Goal: Task Accomplishment & Management: Manage account settings

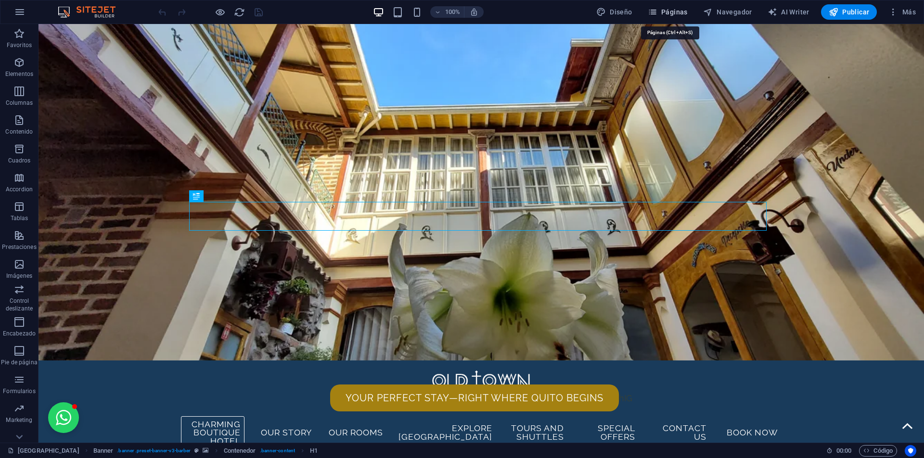
click at [675, 13] on span "Páginas" at bounding box center [668, 12] width 40 height 10
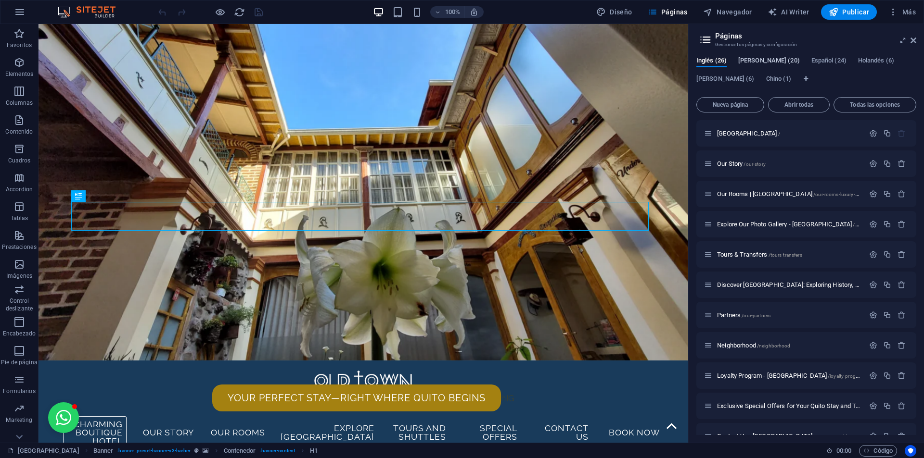
click at [757, 59] on span "[PERSON_NAME] (20)" at bounding box center [769, 61] width 62 height 13
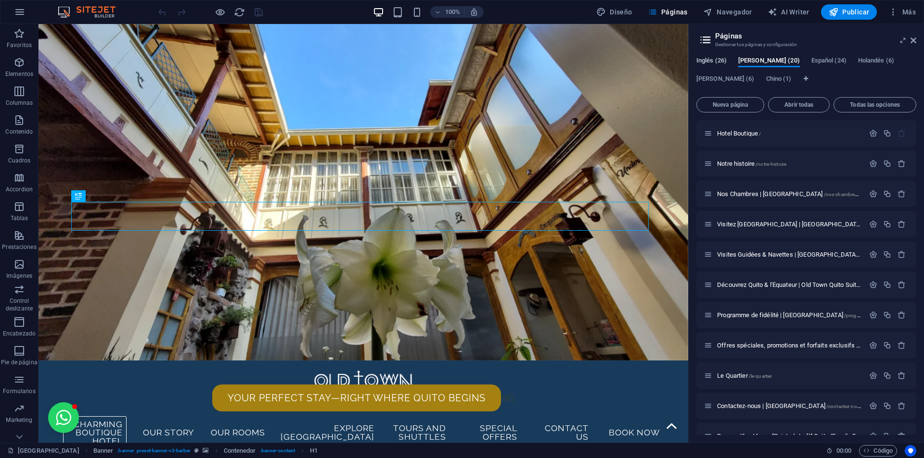
click at [724, 59] on span "Inglés (26)" at bounding box center [711, 61] width 30 height 13
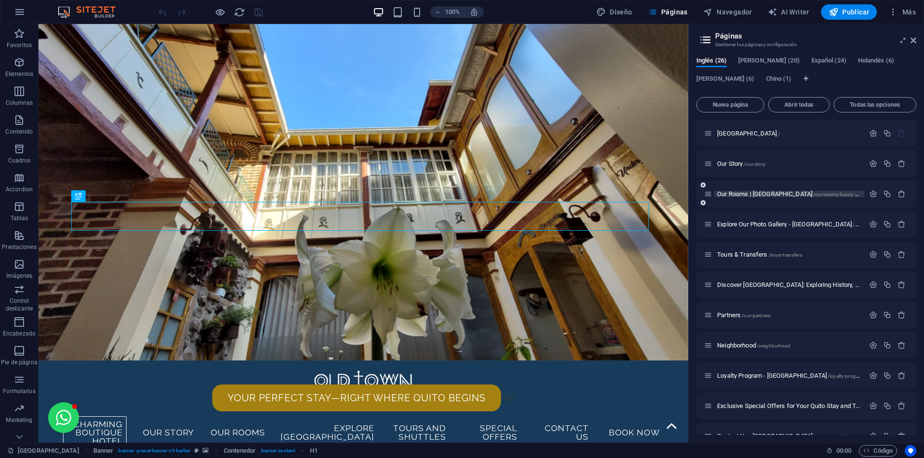
click at [768, 194] on span "Our Rooms | [GEOGRAPHIC_DATA] Suites /our-rooms-luxury-suites-[GEOGRAPHIC_DATA]" at bounding box center [818, 194] width 202 height 7
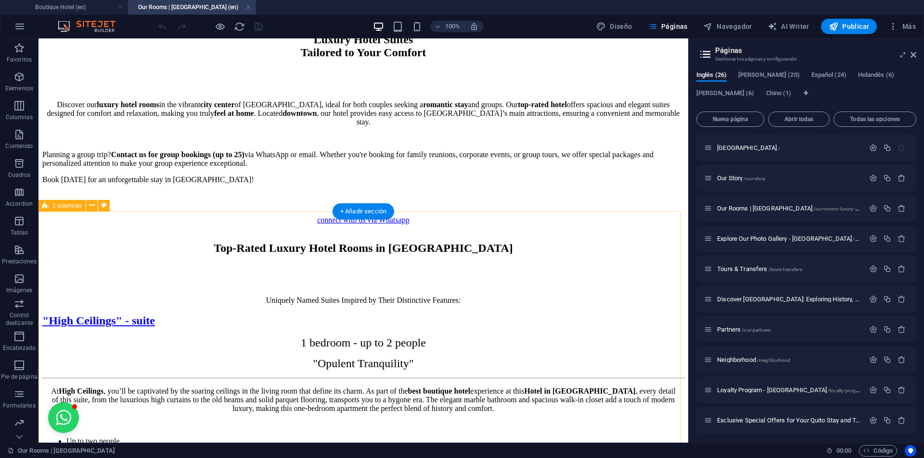
scroll to position [914, 0]
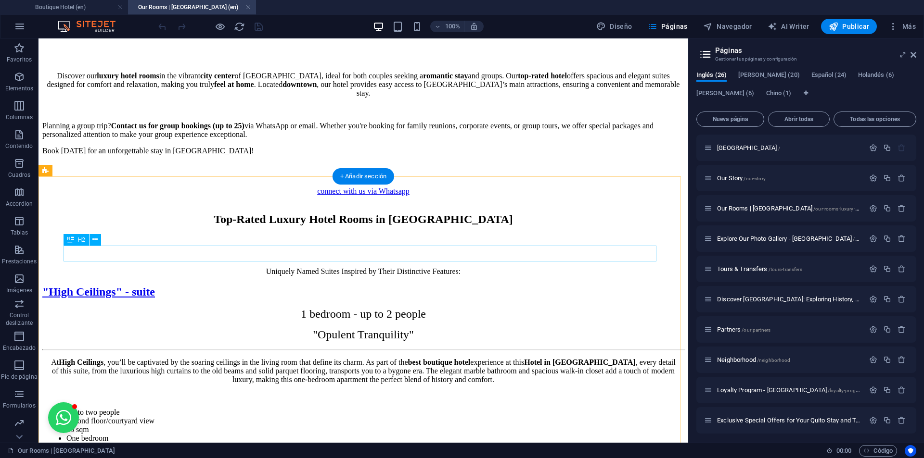
click at [419, 286] on div ""High Ceilings" - suite" at bounding box center [363, 292] width 642 height 13
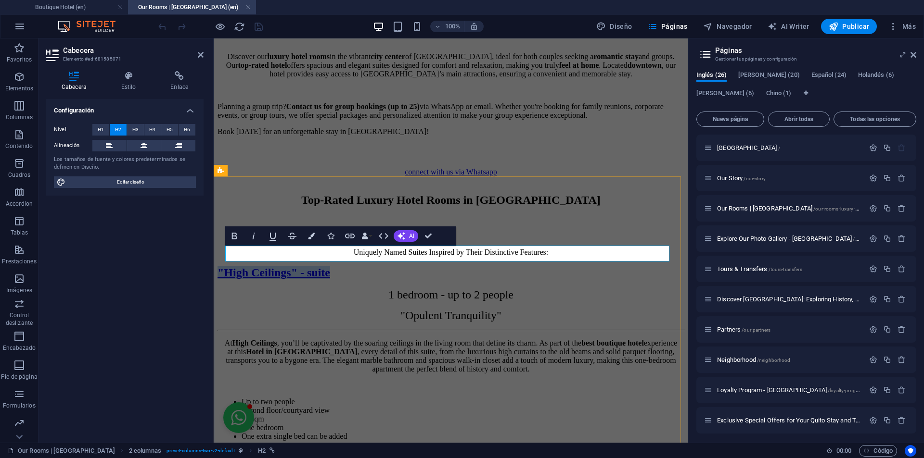
click at [330, 267] on link ""High Ceilings" - suite" at bounding box center [273, 273] width 113 height 13
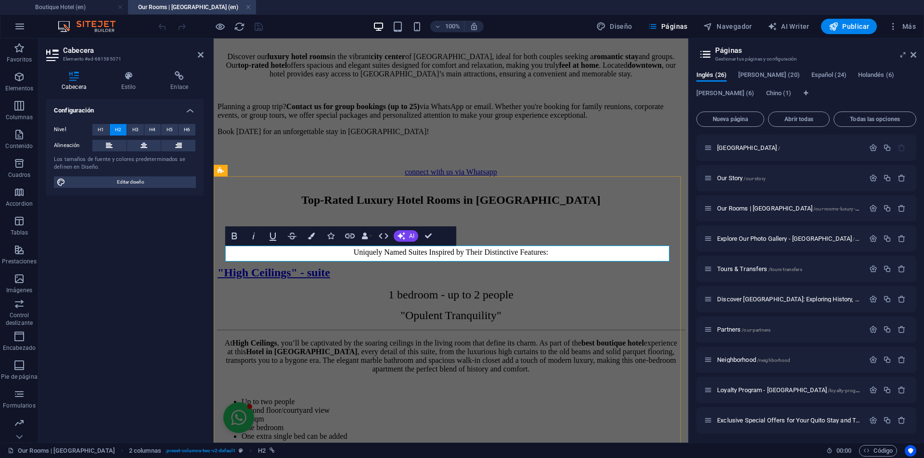
click at [330, 267] on link ""High Ceilings" - suite" at bounding box center [273, 273] width 113 height 13
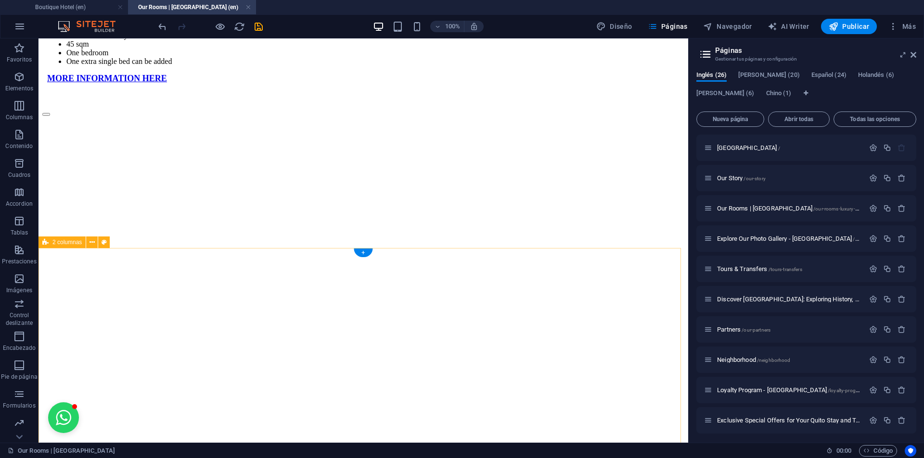
scroll to position [1299, 0]
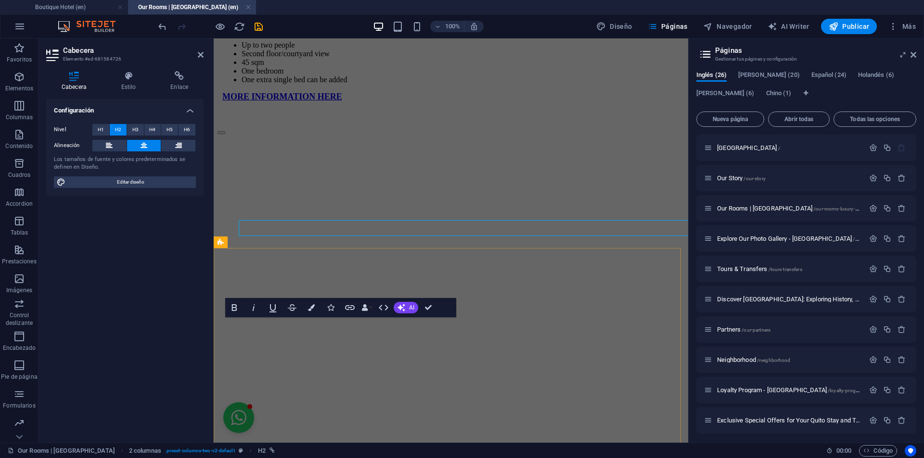
scroll to position [1396, 0]
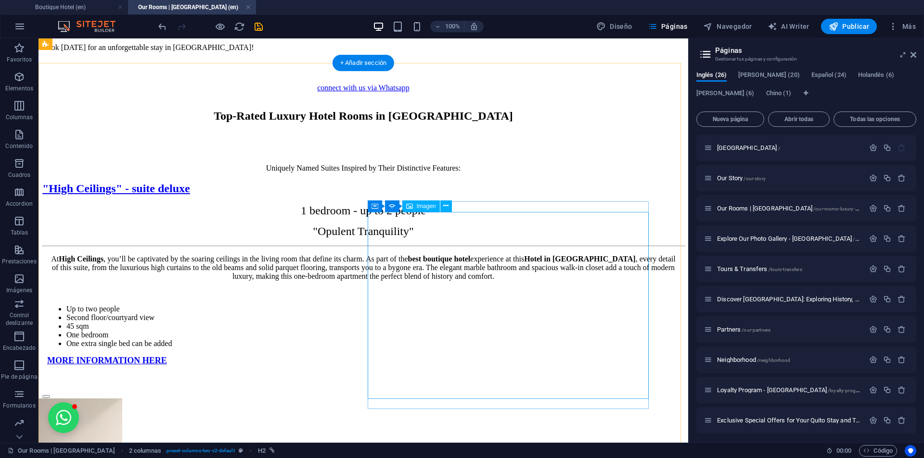
scroll to position [1010, 0]
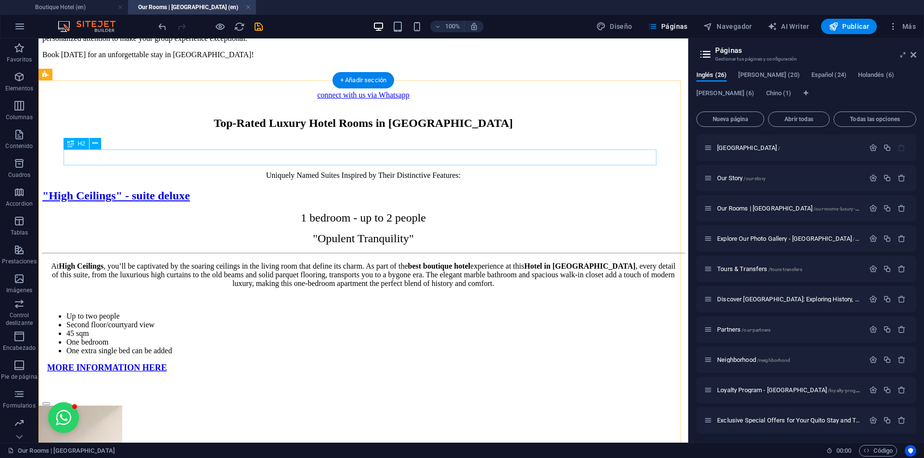
click at [400, 190] on div ""High Ceilings" - suite deluxe" at bounding box center [363, 196] width 642 height 13
click at [398, 190] on div ""High Ceilings" - suite deluxe" at bounding box center [363, 196] width 642 height 13
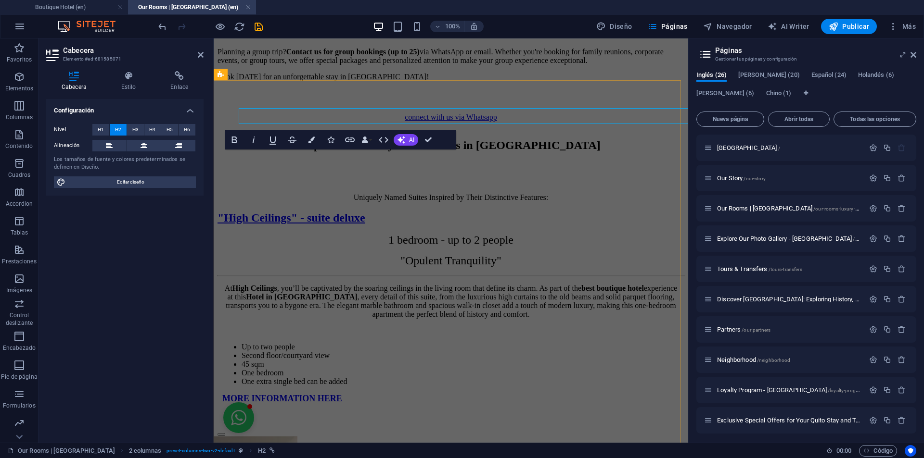
scroll to position [1052, 0]
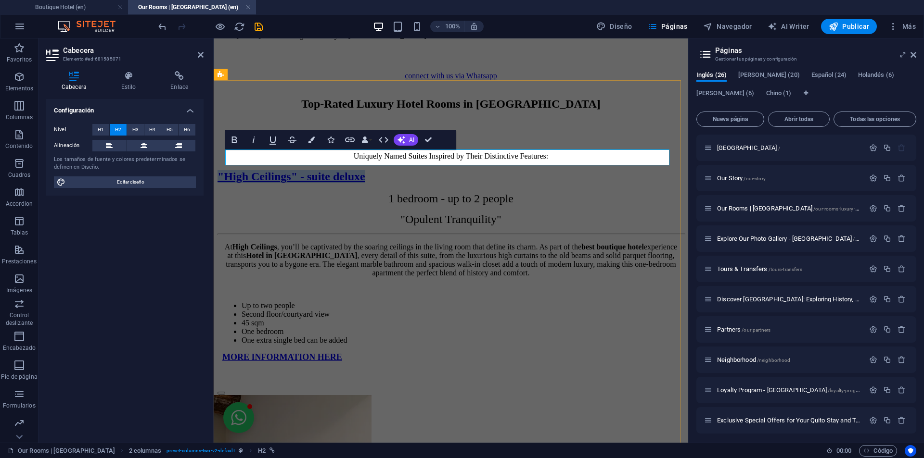
click at [365, 170] on link ""High Ceilings" - suite deluxe" at bounding box center [291, 176] width 148 height 13
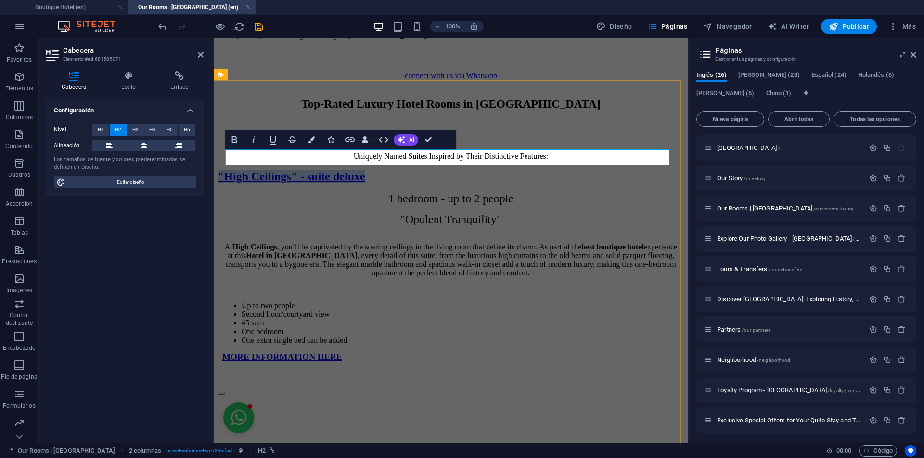
click at [365, 170] on link ""High Ceilings" - suite deluxe" at bounding box center [291, 176] width 148 height 13
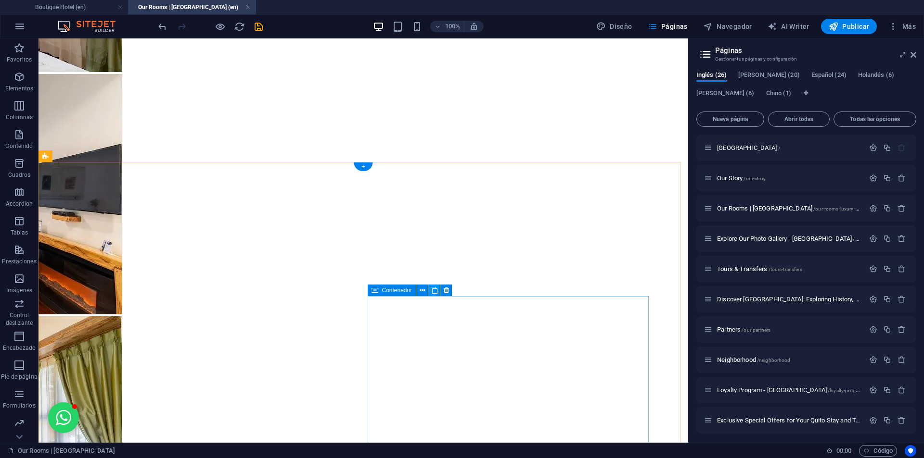
scroll to position [1828, 0]
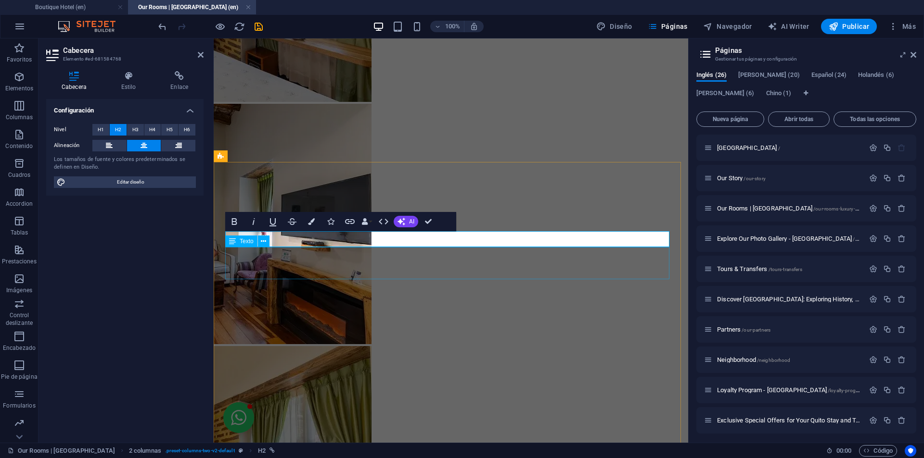
scroll to position [1967, 0]
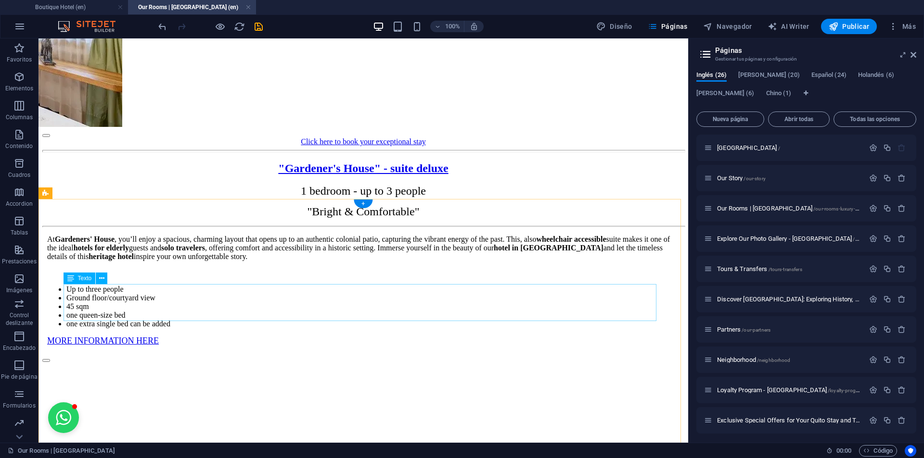
scroll to position [2261, 0]
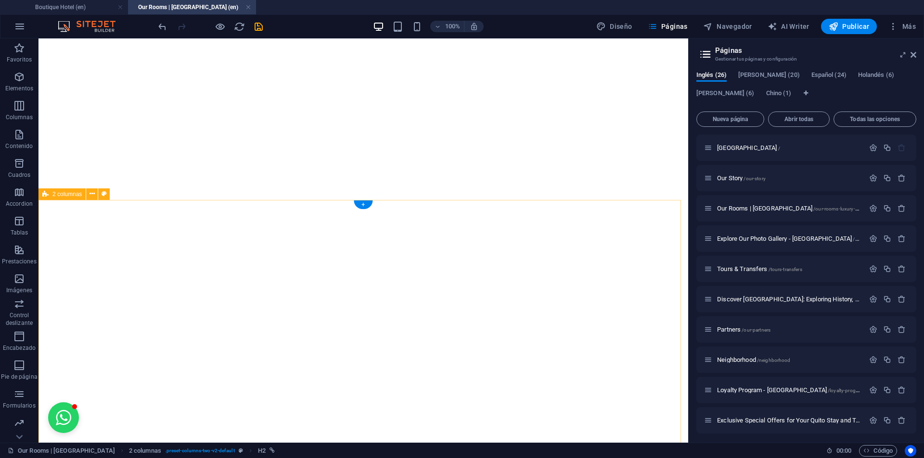
scroll to position [2790, 0]
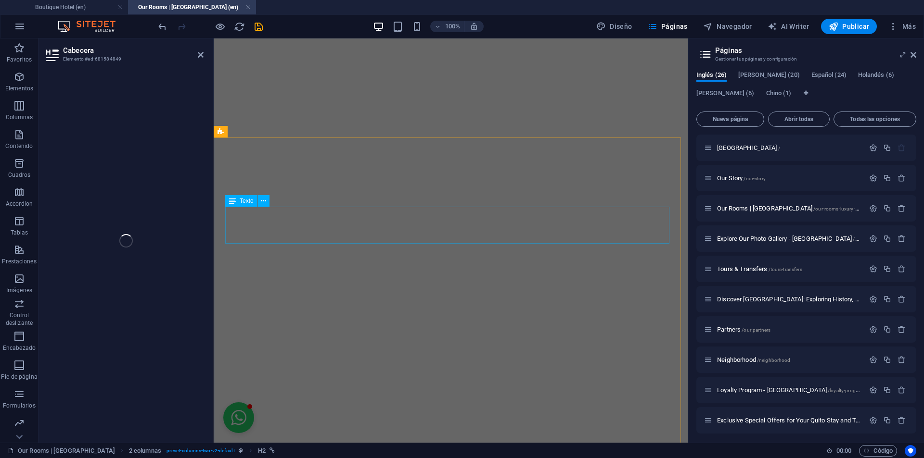
scroll to position [3011, 0]
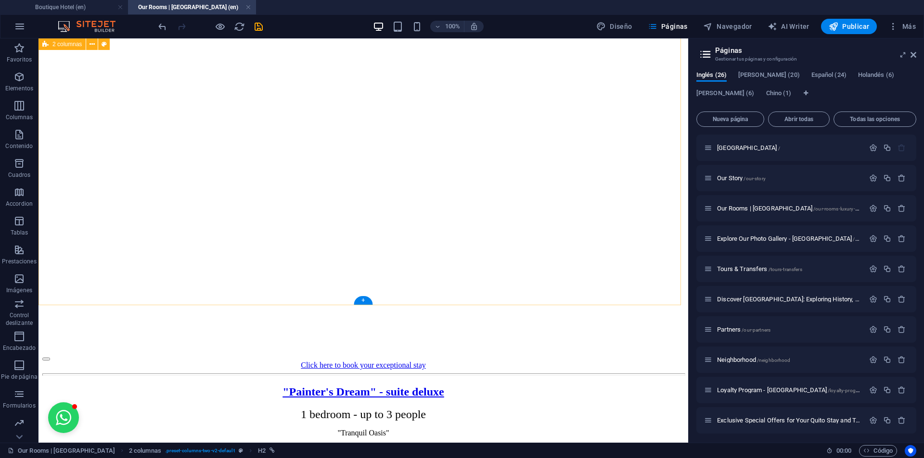
scroll to position [3271, 0]
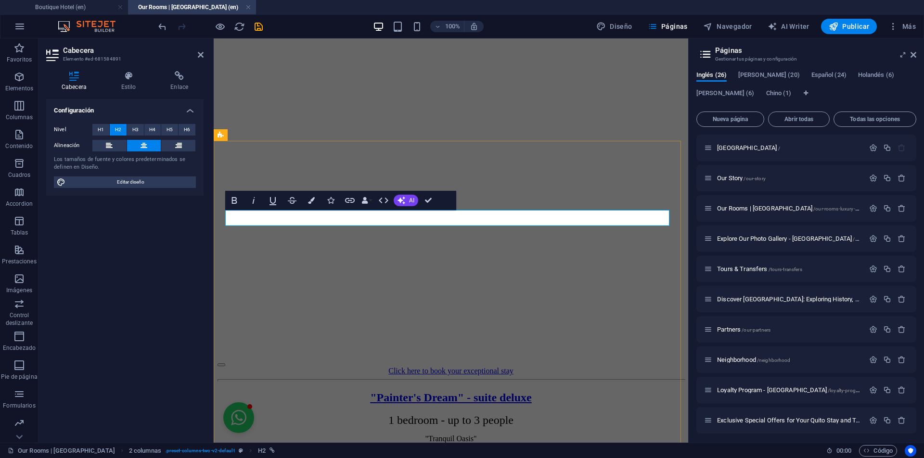
scroll to position [3534, 0]
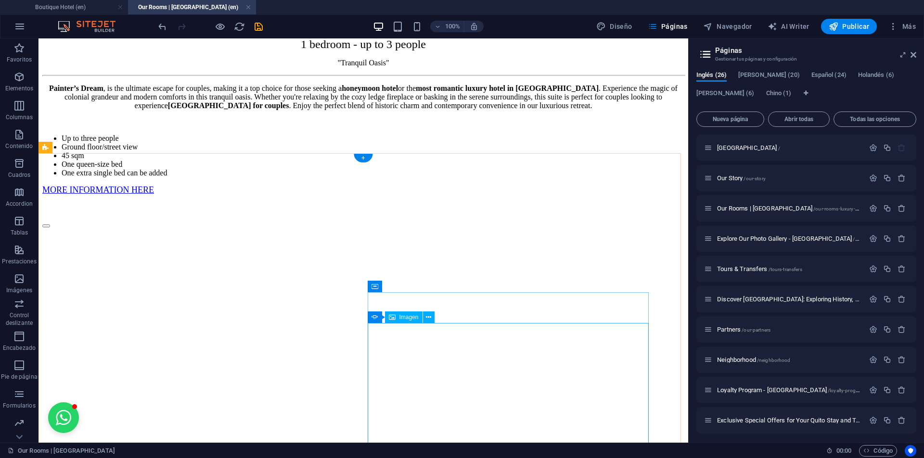
scroll to position [3800, 0]
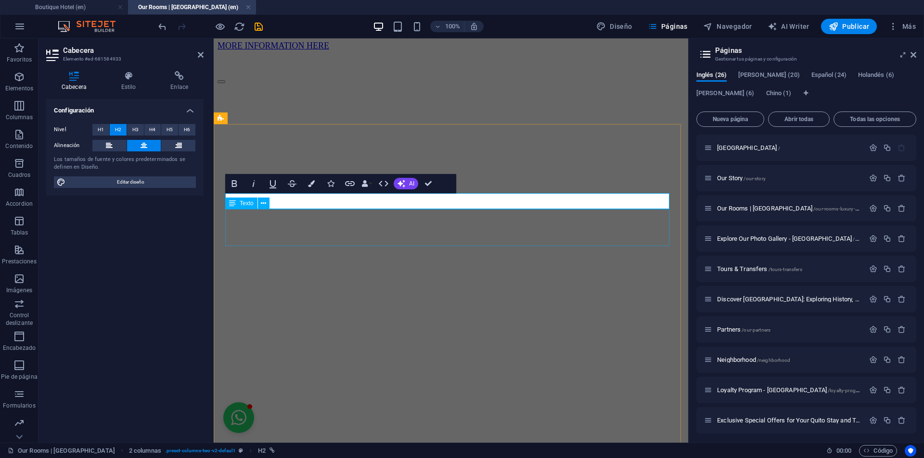
scroll to position [4133, 0]
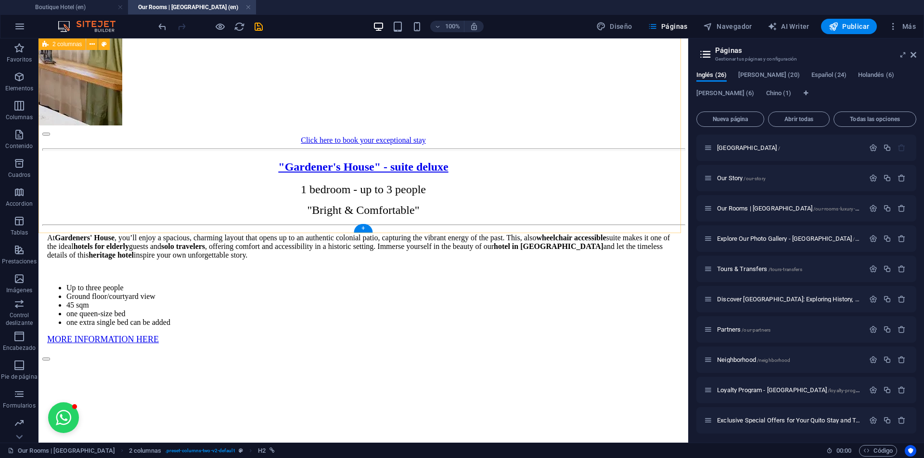
scroll to position [1828, 0]
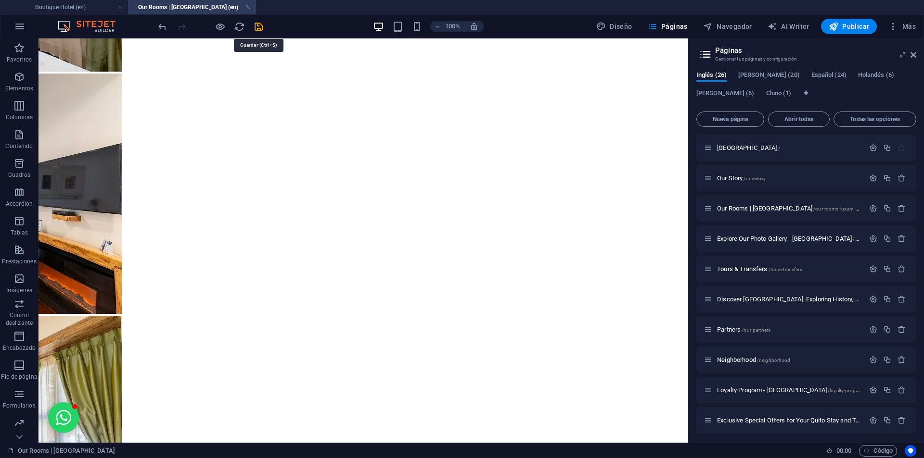
click at [259, 26] on icon "save" at bounding box center [258, 26] width 11 height 11
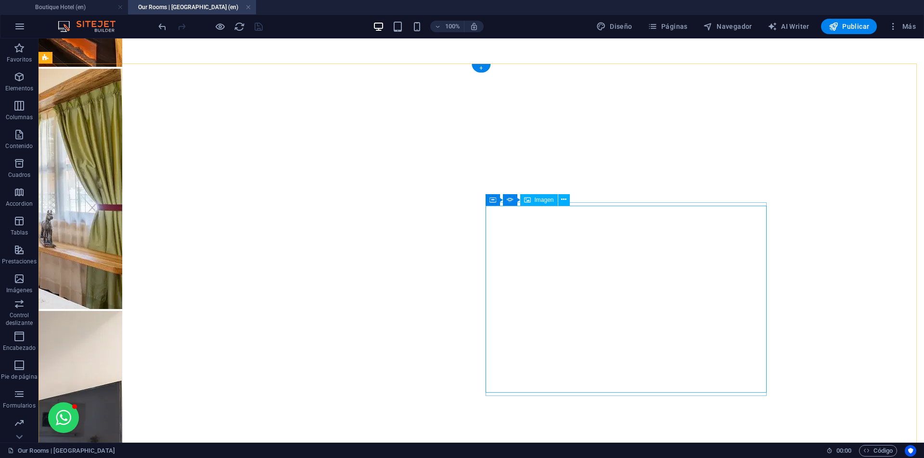
scroll to position [1587, 0]
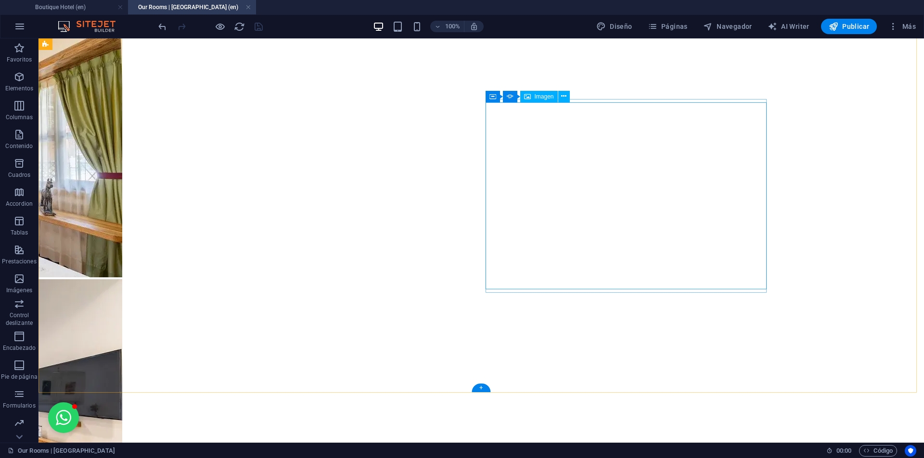
select select "px"
